Goal: Information Seeking & Learning: Learn about a topic

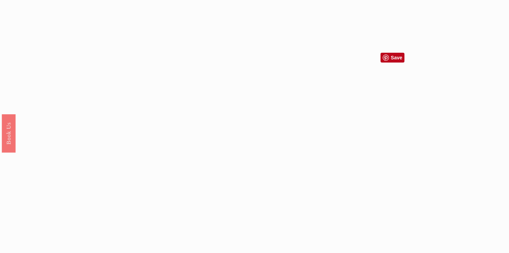
scroll to position [674, 0]
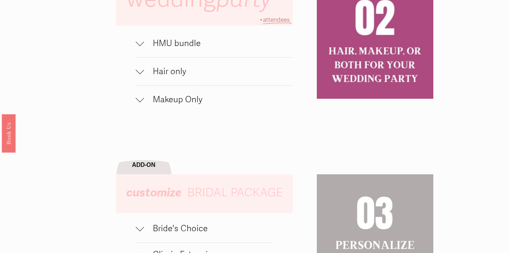
scroll to position [506, 0]
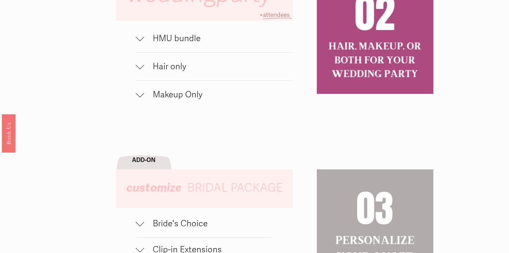
click at [254, 51] on button "HMU bundle" at bounding box center [214, 39] width 157 height 28
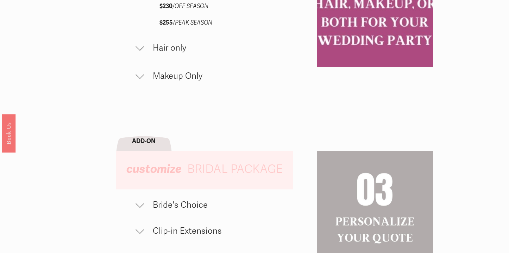
scroll to position [716, 0]
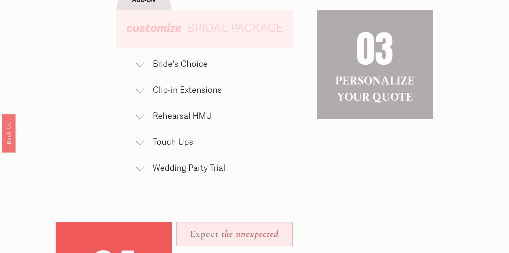
click at [213, 143] on span "Touch Ups" at bounding box center [208, 142] width 128 height 10
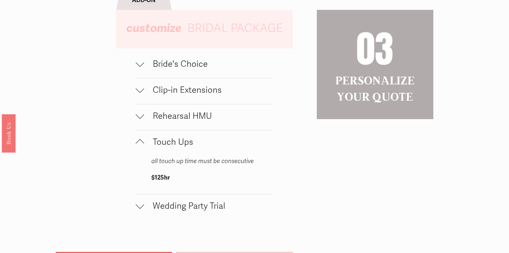
click at [227, 118] on span "Rehearsal HMU" at bounding box center [208, 116] width 128 height 10
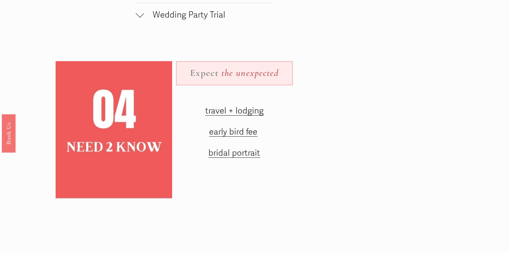
scroll to position [945, 0]
click at [237, 132] on span "early bird fee" at bounding box center [233, 132] width 48 height 10
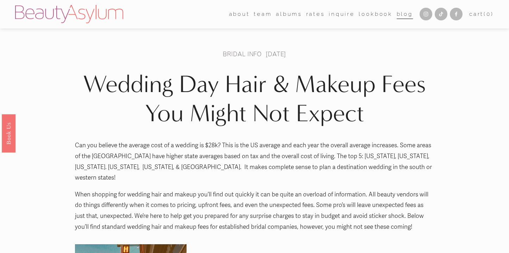
click at [319, 16] on link "Rates" at bounding box center [315, 14] width 19 height 11
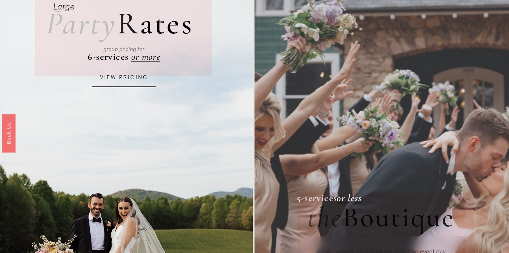
scroll to position [86, 0]
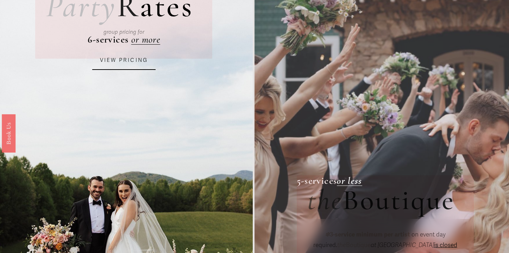
click at [135, 56] on link "VIEW PRICING" at bounding box center [123, 60] width 63 height 19
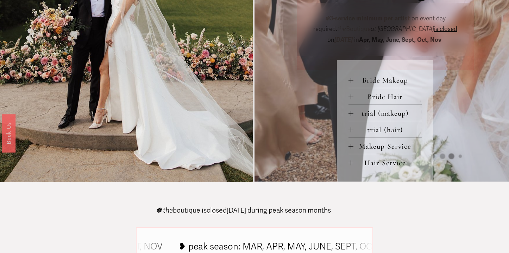
scroll to position [301, 0]
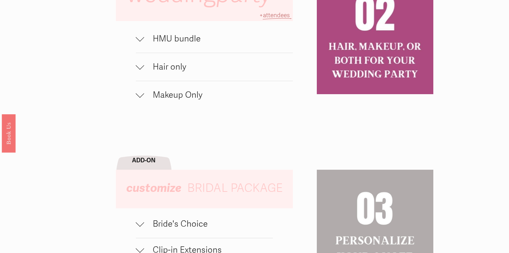
scroll to position [487, 0]
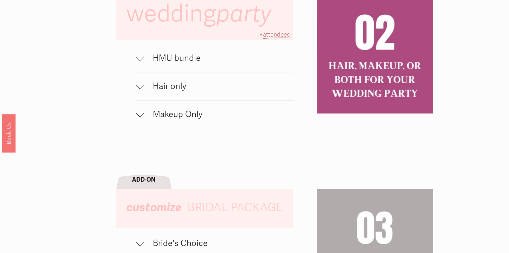
click at [183, 58] on span "HMU bundle" at bounding box center [218, 58] width 148 height 10
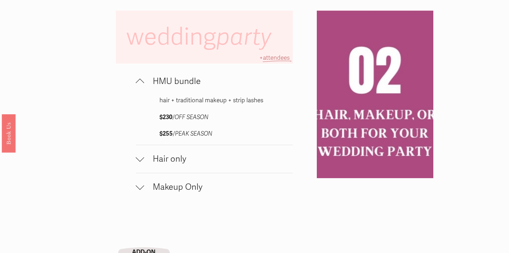
scroll to position [516, 0]
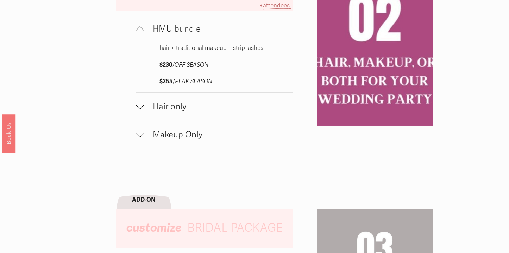
click at [207, 109] on span "Hair only" at bounding box center [218, 107] width 148 height 10
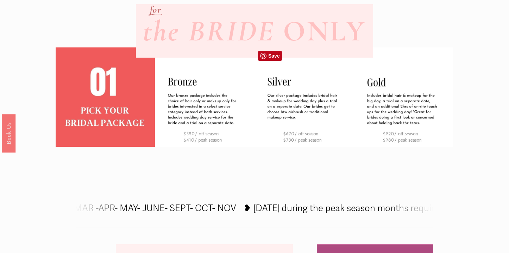
scroll to position [262, 0]
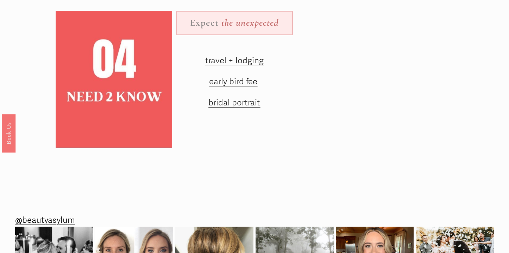
scroll to position [768, 0]
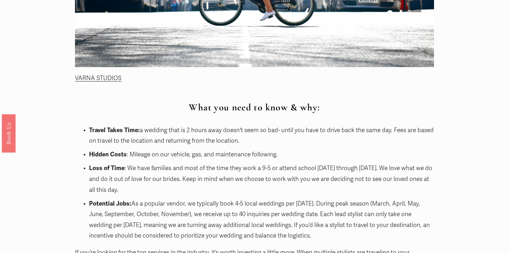
scroll to position [430, 0]
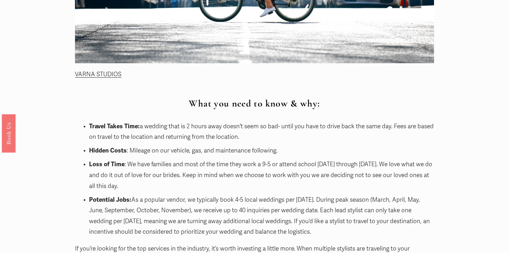
drag, startPoint x: 257, startPoint y: 140, endPoint x: 260, endPoint y: 116, distance: 23.8
click at [253, 153] on p "Hidden Costs : Mileage on our vehicle, gas, and maintenance following." at bounding box center [261, 151] width 344 height 11
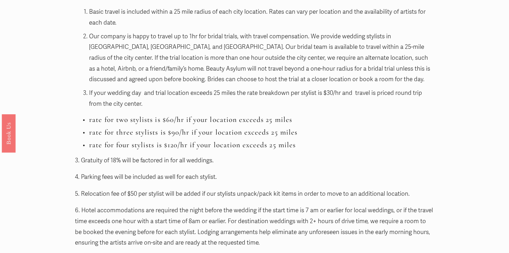
scroll to position [729, 0]
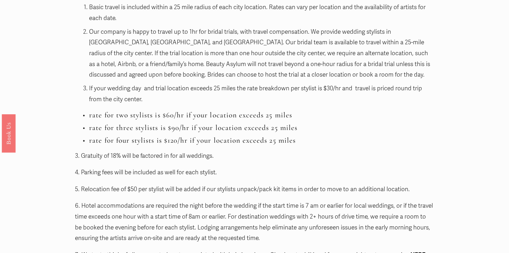
click at [252, 151] on div "What you need to know & why: Travel Takes Time: a wedding that is 2 hours away …" at bounding box center [254, 66] width 359 height 533
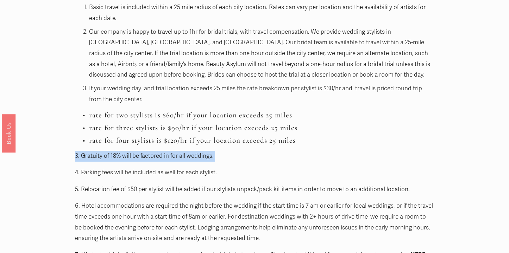
drag, startPoint x: 252, startPoint y: 151, endPoint x: 252, endPoint y: 156, distance: 5.6
click at [252, 156] on div "What you need to know & why: Travel Takes Time: a wedding that is 2 hours away …" at bounding box center [254, 66] width 359 height 533
click at [252, 156] on p "3. Gratuity of 18% will be factored in for all weddings." at bounding box center [254, 156] width 359 height 11
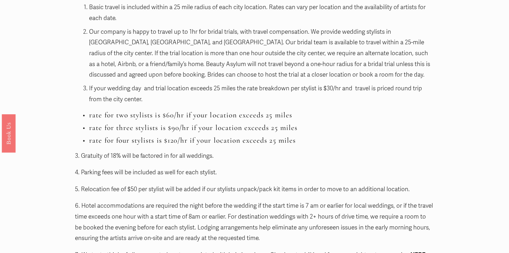
click at [252, 153] on p "3. Gratuity of 18% will be factored in for all weddings." at bounding box center [254, 156] width 359 height 11
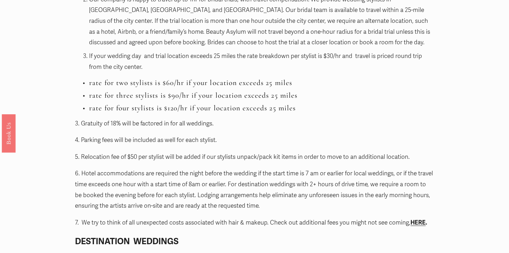
scroll to position [761, 0]
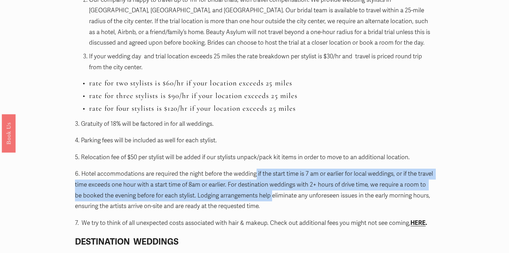
drag, startPoint x: 255, startPoint y: 172, endPoint x: 264, endPoint y: 202, distance: 30.5
click at [264, 202] on p "6. Hotel accommodations are required the night before the wedding if the start …" at bounding box center [254, 190] width 359 height 43
drag, startPoint x: 264, startPoint y: 202, endPoint x: 262, endPoint y: 171, distance: 30.7
click at [262, 171] on p "6. Hotel accommodations are required the night before the wedding if the start …" at bounding box center [254, 190] width 359 height 43
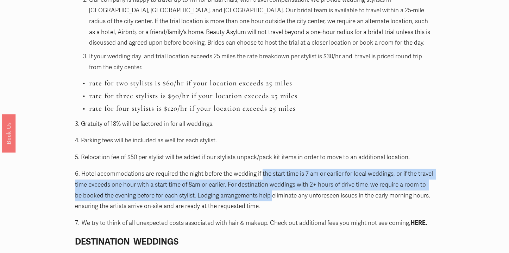
click at [262, 171] on p "6. Hotel accommodations are required the night before the wedding if the start …" at bounding box center [254, 190] width 359 height 43
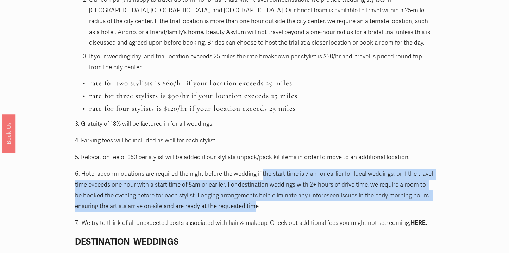
drag, startPoint x: 262, startPoint y: 171, endPoint x: 256, endPoint y: 211, distance: 40.9
click at [256, 211] on p "6. Hotel accommodations are required the night before the wedding if the start …" at bounding box center [254, 190] width 359 height 43
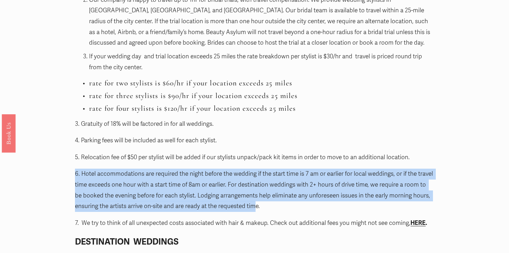
drag, startPoint x: 256, startPoint y: 211, endPoint x: 264, endPoint y: 168, distance: 44.1
click at [264, 168] on div "What you need to know & why: Travel Takes Time: a wedding that is 2 hours away …" at bounding box center [254, 34] width 359 height 533
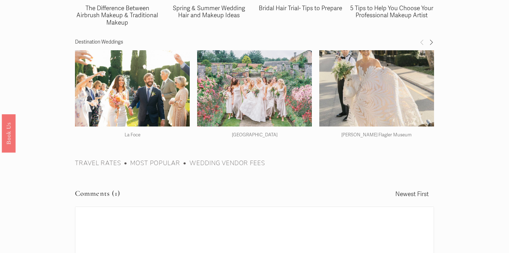
scroll to position [902, 0]
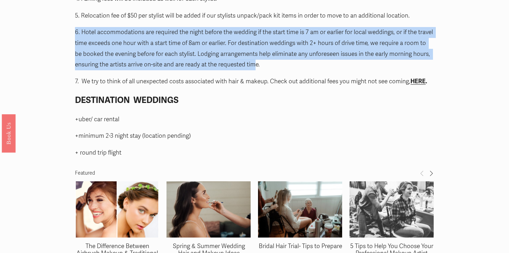
click at [417, 84] on strong "HERE" at bounding box center [417, 81] width 15 height 7
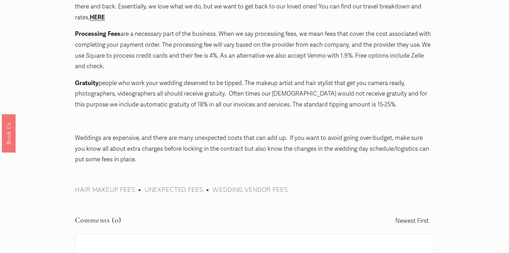
scroll to position [1135, 0]
